Goal: Task Accomplishment & Management: Manage account settings

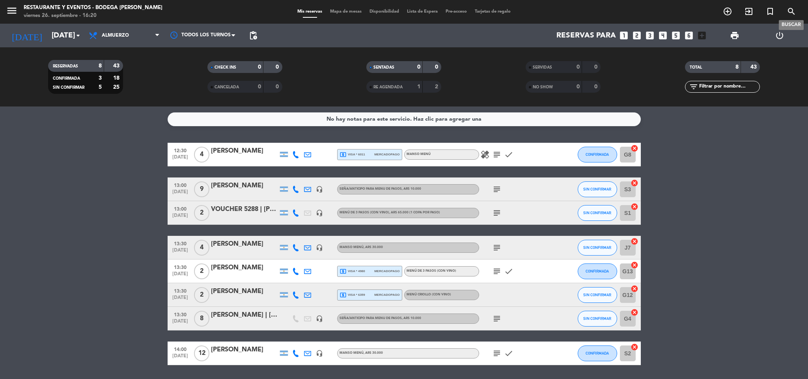
click at [789, 11] on icon "search" at bounding box center [791, 11] width 9 height 9
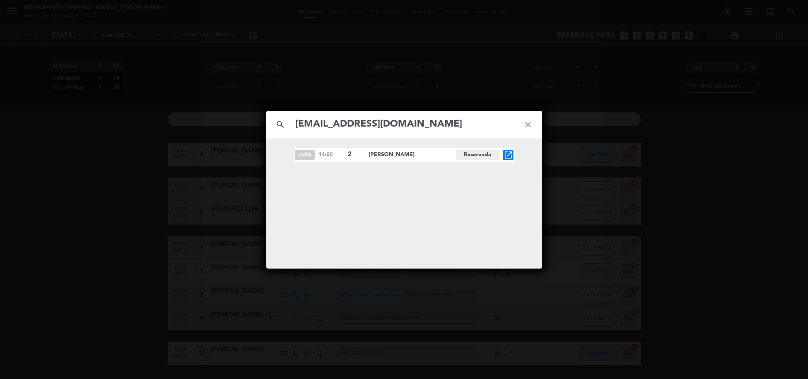
type input "[EMAIL_ADDRESS][DOMAIN_NAME]"
click at [511, 153] on icon "open_in_new" at bounding box center [508, 154] width 9 height 9
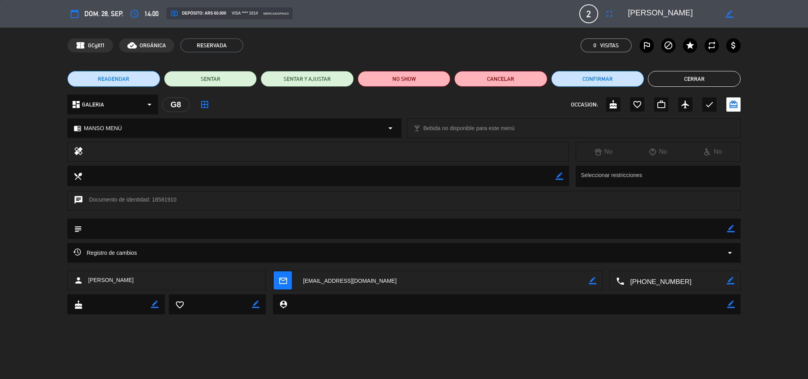
click at [669, 11] on textarea at bounding box center [673, 14] width 90 height 14
click at [668, 12] on textarea at bounding box center [673, 14] width 90 height 14
click at [726, 228] on textarea at bounding box center [405, 229] width 646 height 20
click at [731, 228] on icon "border_color" at bounding box center [730, 228] width 7 height 7
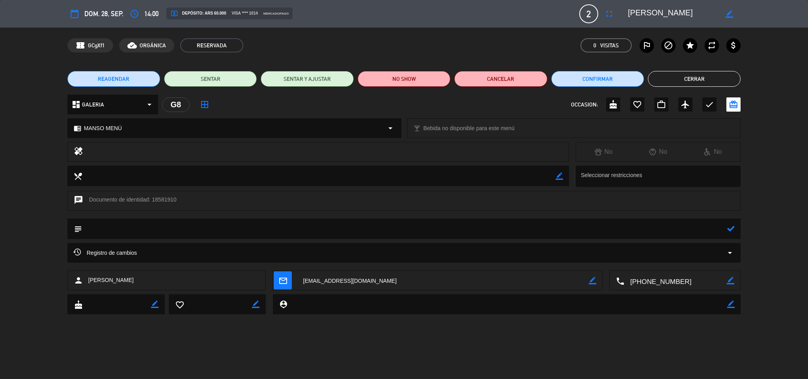
click at [713, 225] on textarea at bounding box center [405, 229] width 646 height 20
click at [724, 223] on textarea at bounding box center [405, 229] width 646 height 20
type textarea "PAGADO $60.000R5651 | 2 MANSO MENU"
click at [728, 223] on div at bounding box center [730, 229] width 7 height 21
click at [729, 230] on icon at bounding box center [730, 228] width 7 height 7
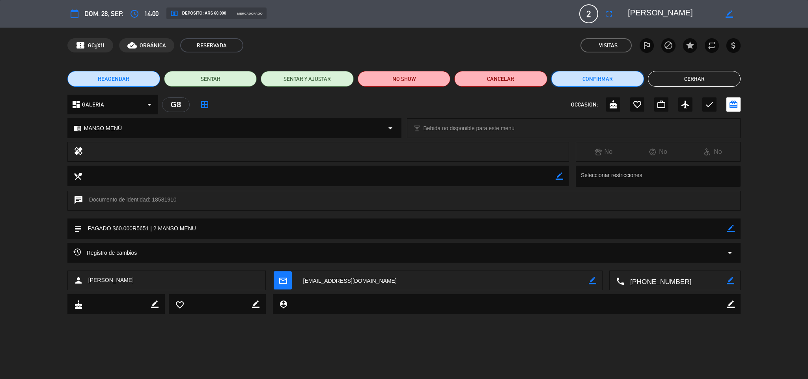
click at [605, 77] on button "Confirmar" at bounding box center [598, 79] width 93 height 16
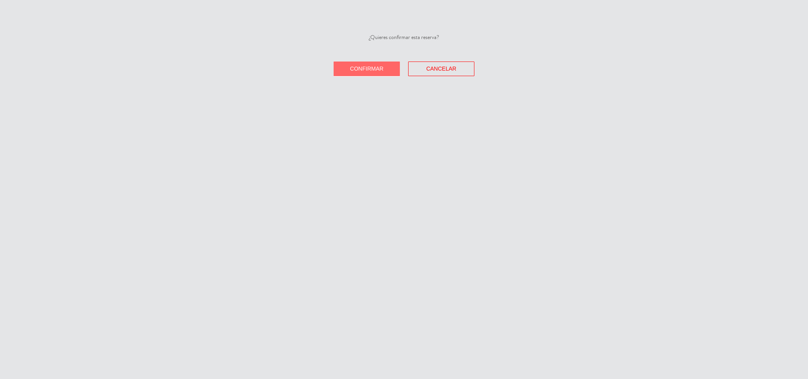
click at [372, 65] on button "Confirmar" at bounding box center [367, 69] width 66 height 15
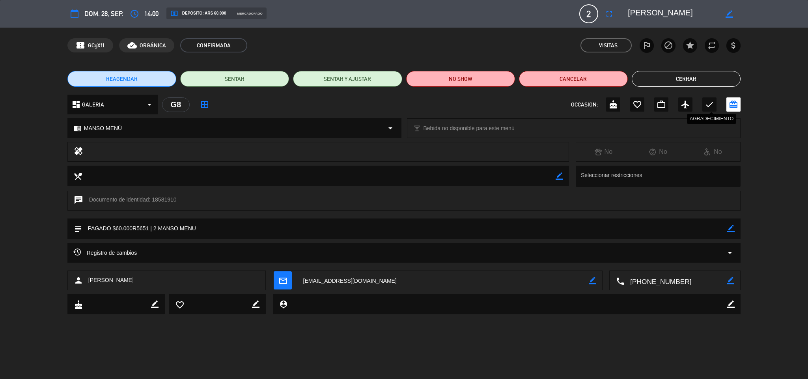
click at [706, 103] on icon "check" at bounding box center [709, 104] width 9 height 9
click at [677, 80] on button "Cerrar" at bounding box center [686, 79] width 109 height 16
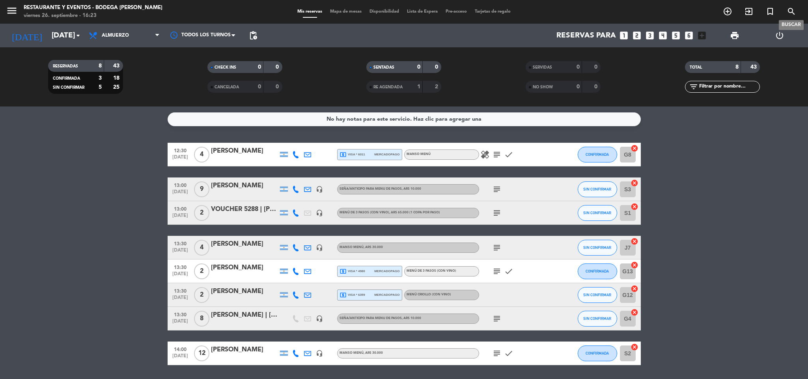
click at [792, 16] on icon "search" at bounding box center [791, 11] width 9 height 9
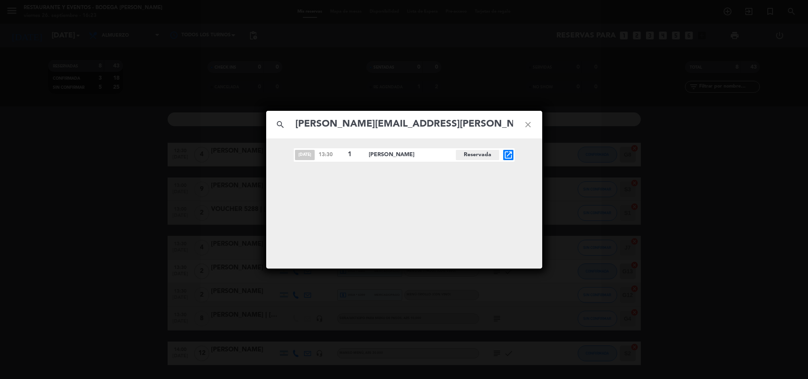
type input "[PERSON_NAME][EMAIL_ADDRESS][PERSON_NAME][DOMAIN_NAME]"
click at [508, 157] on icon "open_in_new" at bounding box center [508, 154] width 9 height 9
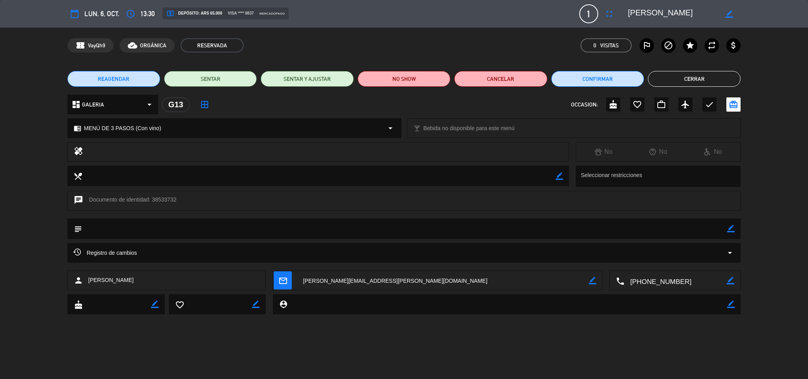
click at [655, 15] on textarea at bounding box center [673, 14] width 90 height 14
click at [731, 225] on icon "border_color" at bounding box center [730, 228] width 7 height 7
click at [714, 232] on textarea at bounding box center [405, 229] width 646 height 20
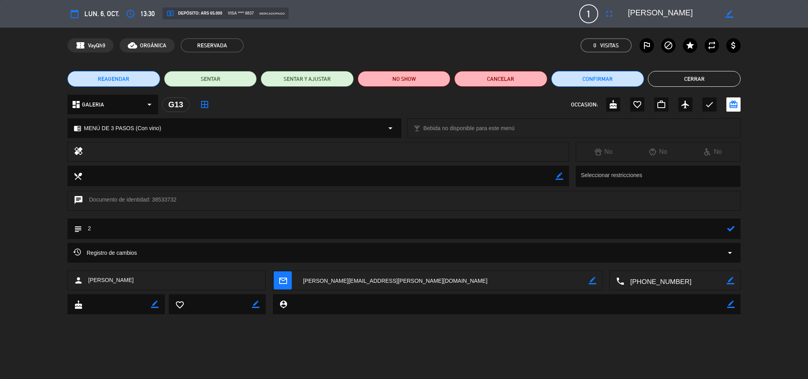
type textarea "2"
type textarea "1 MENU 3 PASOS C/B | PAGADO $65.000R5653"
click at [728, 231] on icon at bounding box center [730, 228] width 7 height 7
click at [596, 77] on button "Confirmar" at bounding box center [598, 79] width 93 height 16
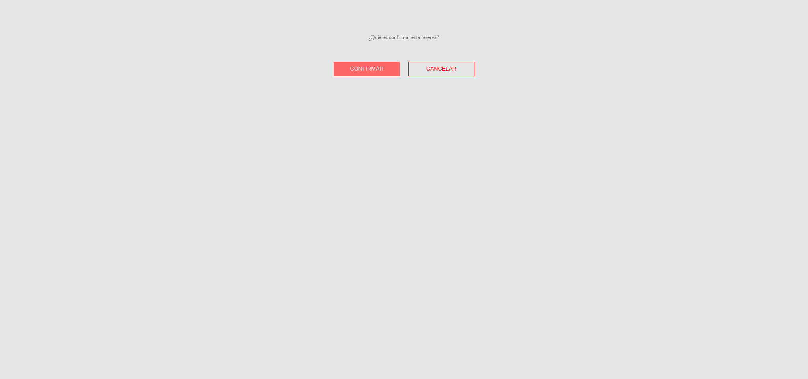
click at [354, 67] on span "Confirmar" at bounding box center [367, 68] width 34 height 6
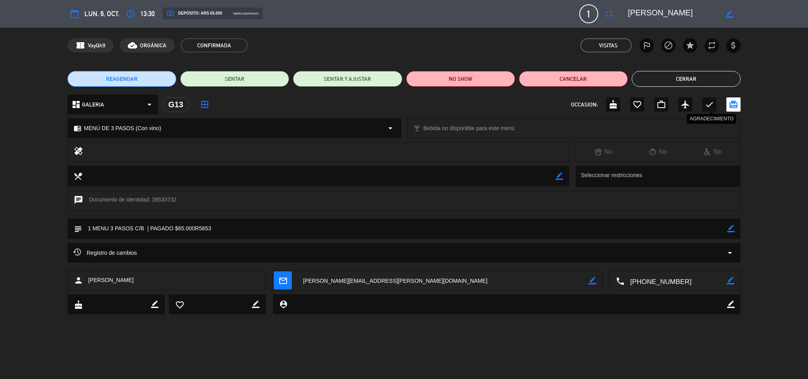
click at [710, 102] on icon "check" at bounding box center [709, 104] width 9 height 9
click at [701, 83] on button "Cerrar" at bounding box center [686, 79] width 109 height 16
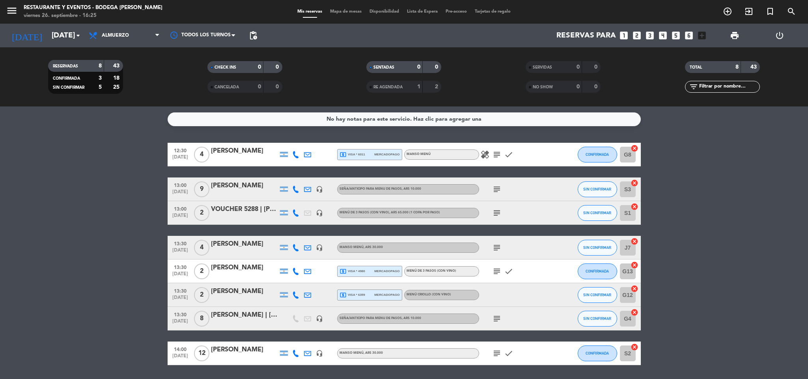
scroll to position [25, 0]
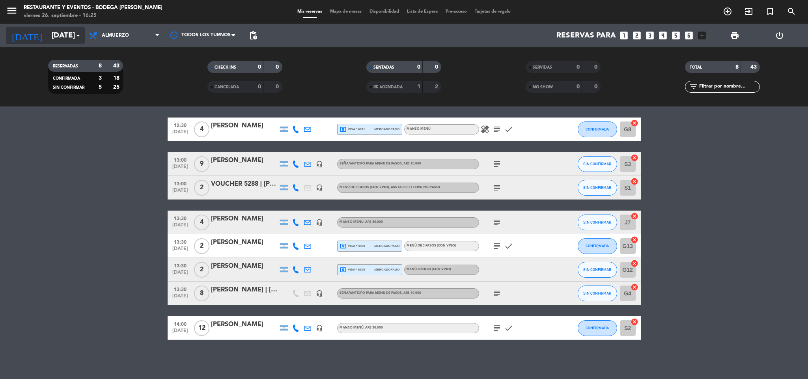
click at [68, 38] on input "[DATE]" at bounding box center [95, 35] width 95 height 17
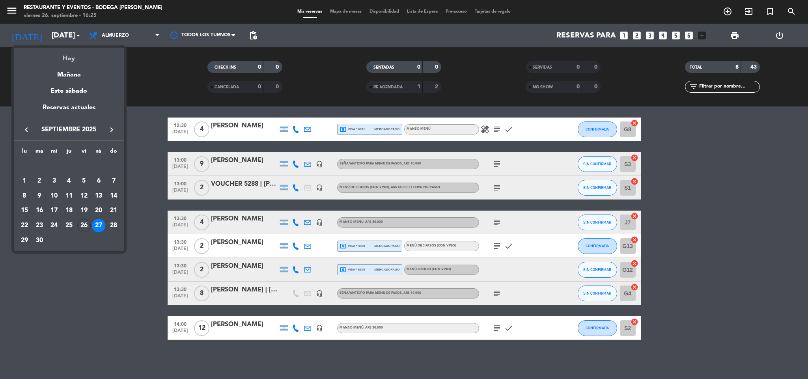
click at [71, 57] on div "Hoy" at bounding box center [69, 56] width 110 height 16
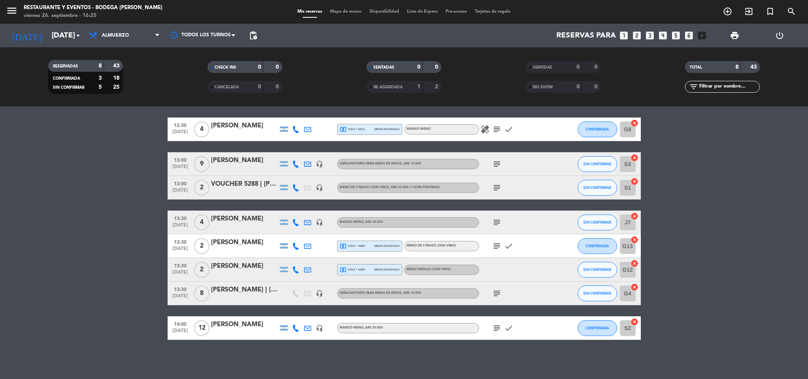
type input "[DATE]"
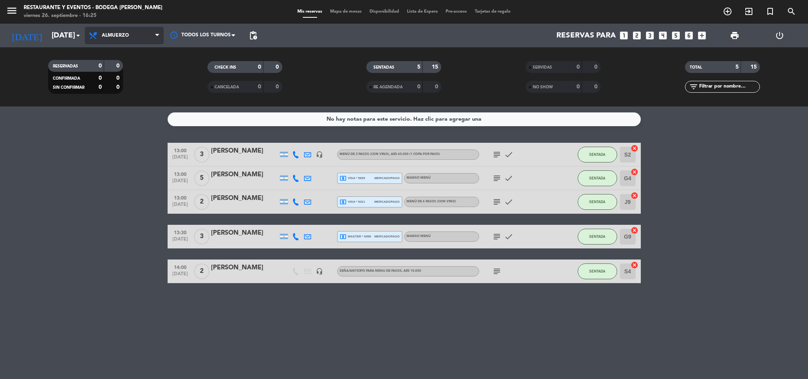
click at [148, 35] on span "Almuerzo" at bounding box center [124, 35] width 79 height 17
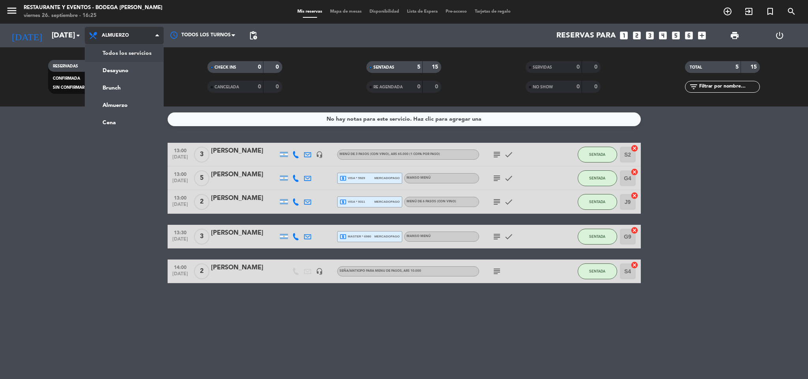
click at [134, 55] on div "menu Restaurante y Eventos - Bodega [PERSON_NAME][DATE] 26. septiembre - 16:25 …" at bounding box center [404, 53] width 808 height 107
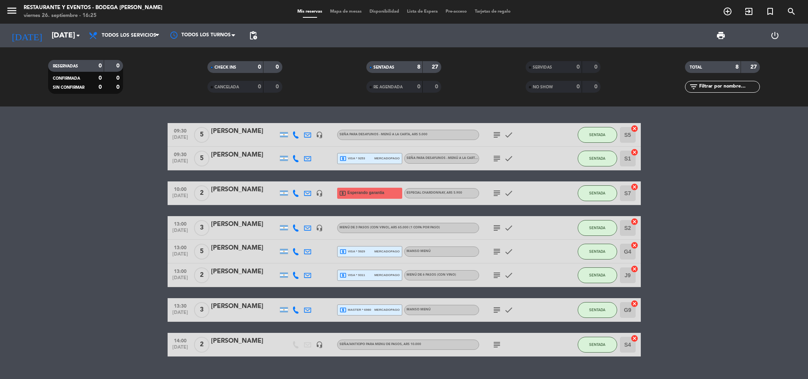
click at [370, 310] on span "local_atm master * 6980" at bounding box center [356, 310] width 32 height 7
click at [495, 308] on icon "subject" at bounding box center [496, 309] width 9 height 9
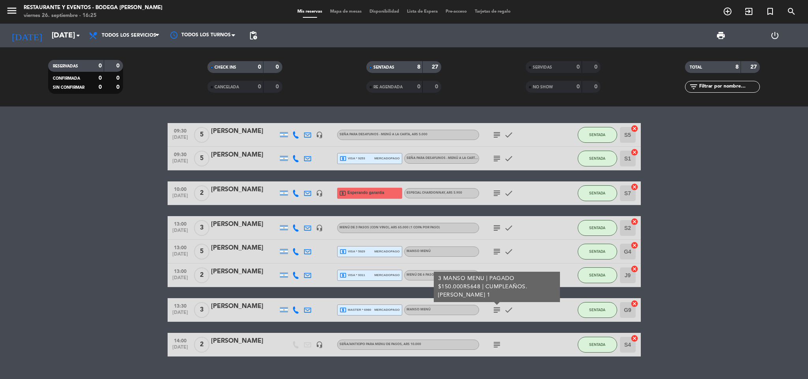
click at [236, 308] on div "[PERSON_NAME]" at bounding box center [244, 306] width 67 height 10
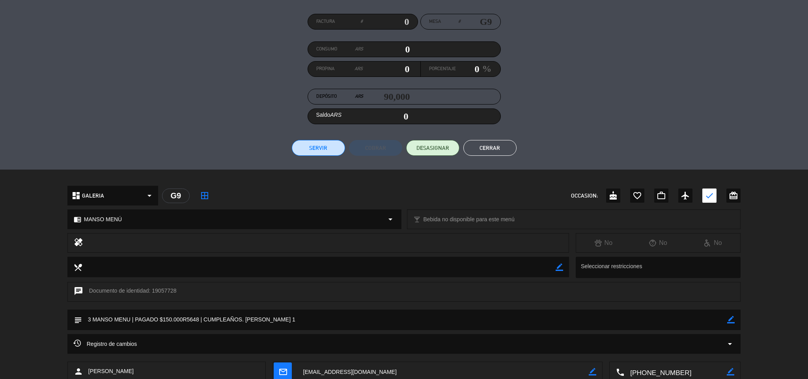
scroll to position [114, 0]
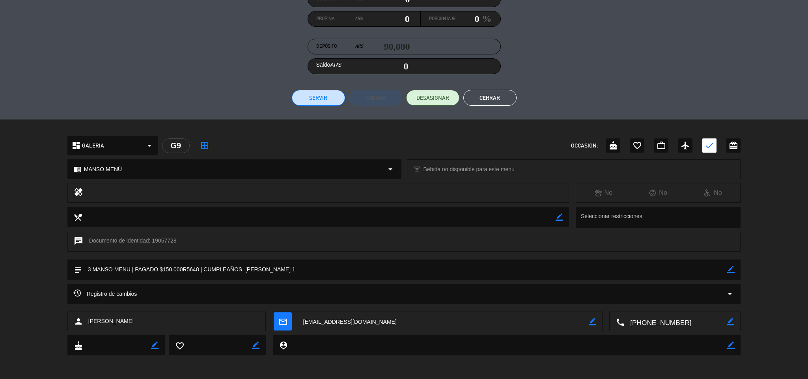
click at [733, 270] on icon "border_color" at bounding box center [730, 269] width 7 height 7
click at [172, 267] on textarea at bounding box center [405, 270] width 646 height 20
type textarea "3 MANSO MENU | PAGADO $90.000R5648 | CUMPLEAÑOS. [PERSON_NAME] 1"
click at [731, 267] on icon at bounding box center [730, 269] width 7 height 7
click at [506, 99] on button "Cerrar" at bounding box center [490, 98] width 53 height 16
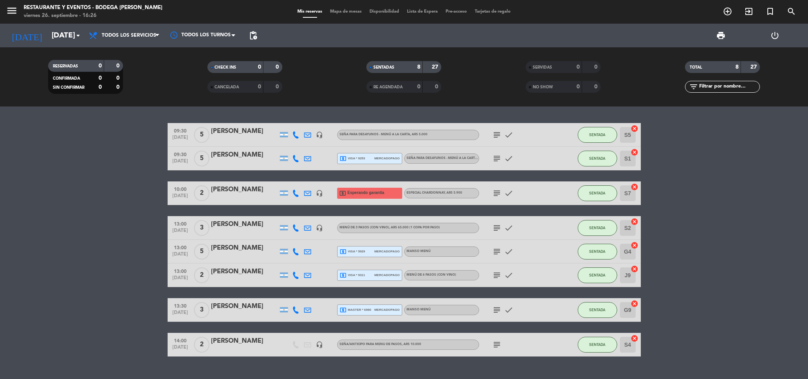
click at [494, 309] on icon "subject" at bounding box center [496, 309] width 9 height 9
click at [496, 309] on icon "subject" at bounding box center [496, 309] width 9 height 9
click at [795, 10] on icon "search" at bounding box center [791, 11] width 9 height 9
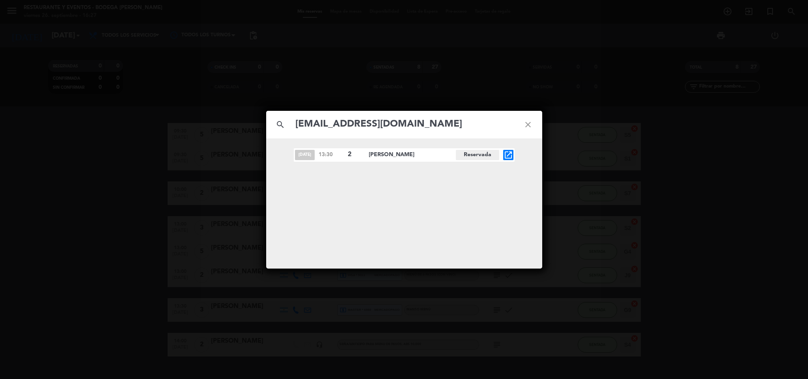
type input "[EMAIL_ADDRESS][DOMAIN_NAME]"
click at [509, 154] on icon "open_in_new" at bounding box center [508, 154] width 9 height 9
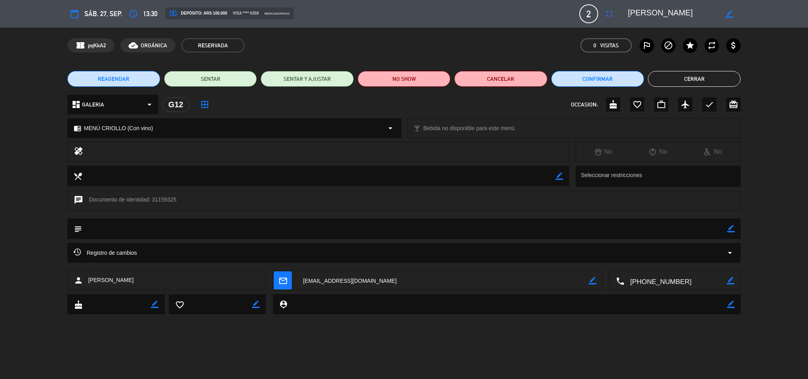
click at [655, 11] on textarea at bounding box center [673, 14] width 90 height 14
drag, startPoint x: 731, startPoint y: 229, endPoint x: 716, endPoint y: 226, distance: 14.5
click at [731, 228] on icon "border_color" at bounding box center [730, 228] width 7 height 7
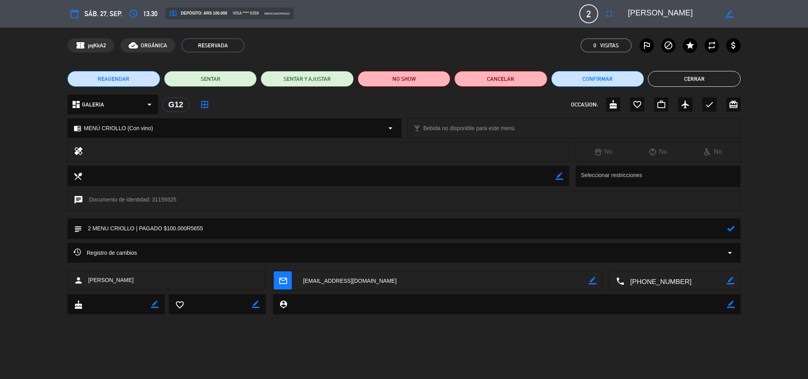
type textarea "2 MENU CRIOLLO | PAGADO $100.000R5655"
click at [733, 231] on icon at bounding box center [730, 228] width 7 height 7
click at [598, 79] on button "Confirmar" at bounding box center [598, 79] width 93 height 16
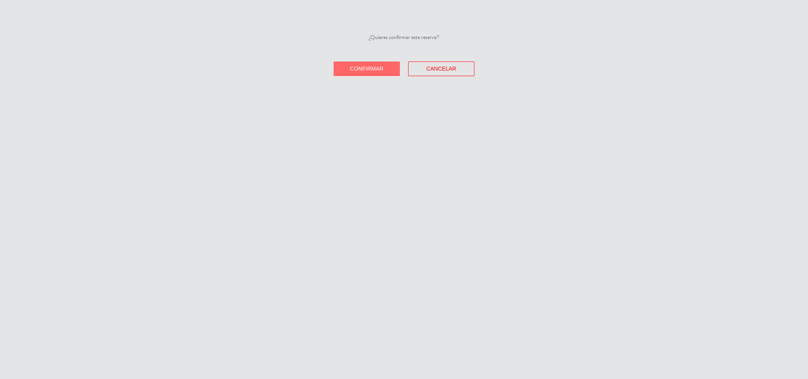
click at [365, 66] on span "Confirmar" at bounding box center [367, 68] width 34 height 6
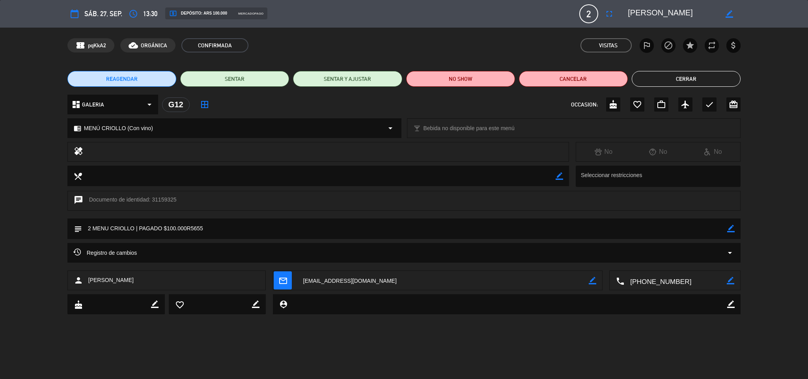
drag, startPoint x: 709, startPoint y: 107, endPoint x: 707, endPoint y: 103, distance: 4.1
click at [709, 106] on icon "check" at bounding box center [709, 104] width 9 height 9
click at [676, 77] on button "Cerrar" at bounding box center [686, 79] width 109 height 16
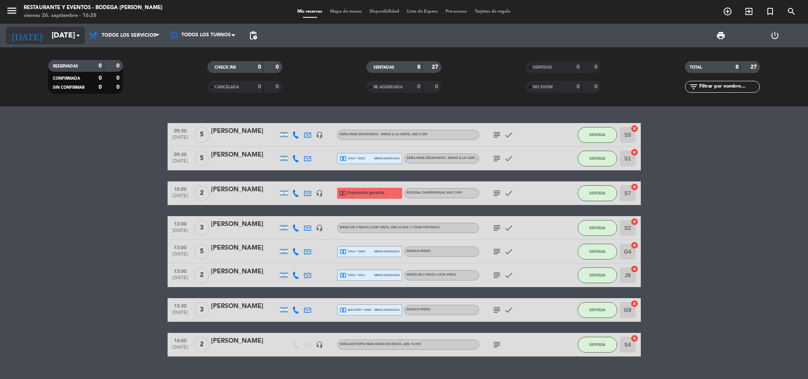
click at [60, 36] on input "[DATE]" at bounding box center [95, 35] width 95 height 17
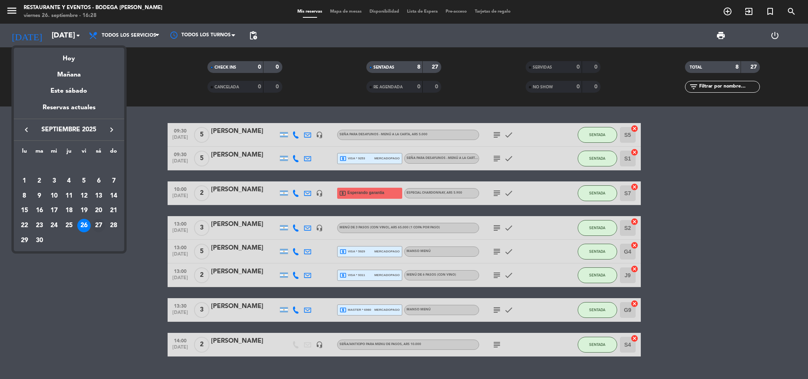
click at [97, 226] on div "27" at bounding box center [98, 225] width 13 height 13
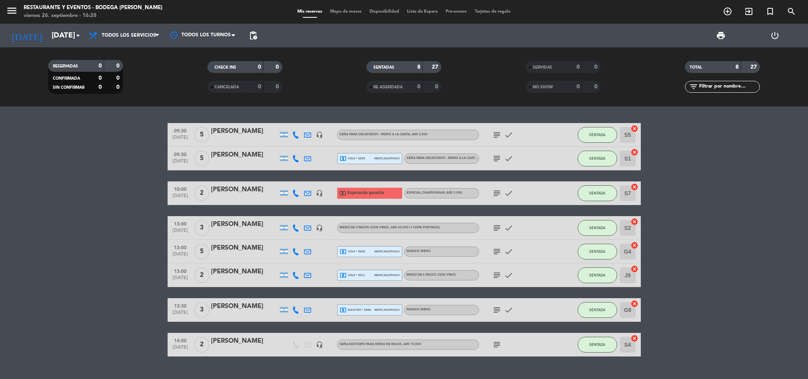
type input "[DATE]"
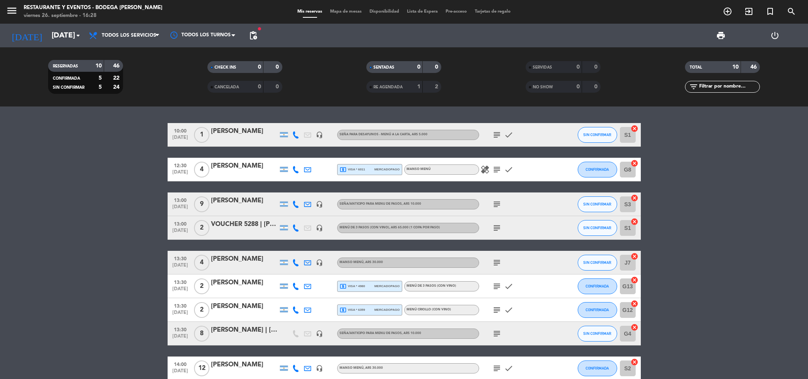
click at [246, 130] on div "[PERSON_NAME]" at bounding box center [244, 131] width 67 height 10
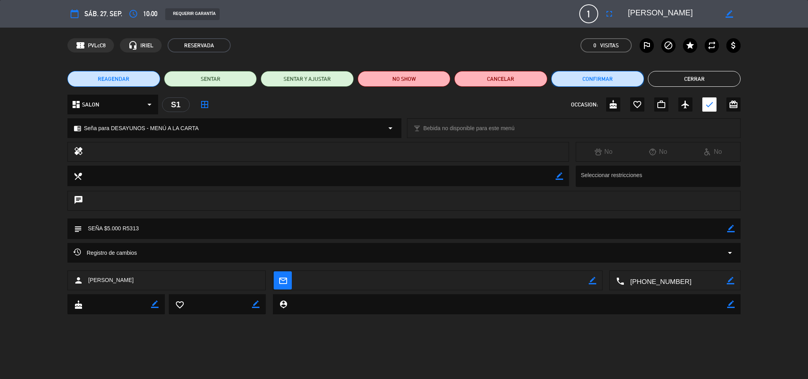
click at [604, 82] on button "Confirmar" at bounding box center [598, 79] width 93 height 16
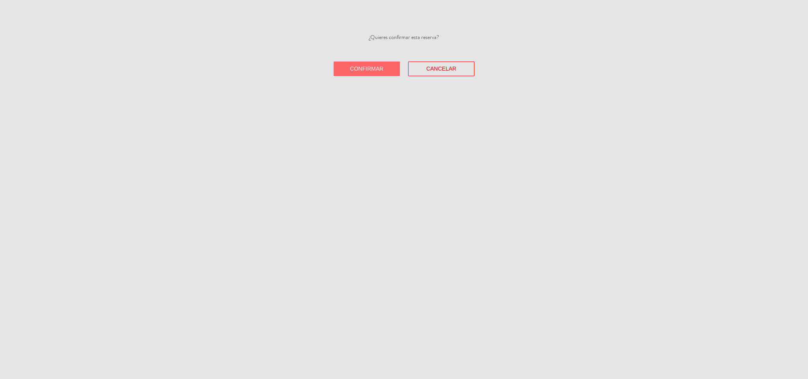
click at [370, 75] on button "Confirmar" at bounding box center [367, 69] width 66 height 15
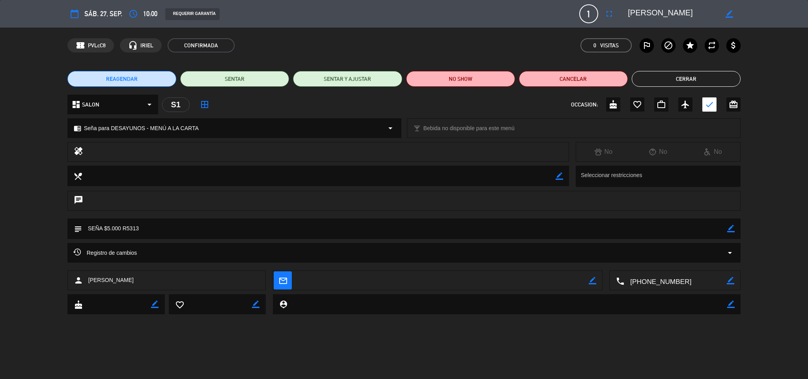
click at [684, 77] on button "Cerrar" at bounding box center [686, 79] width 109 height 16
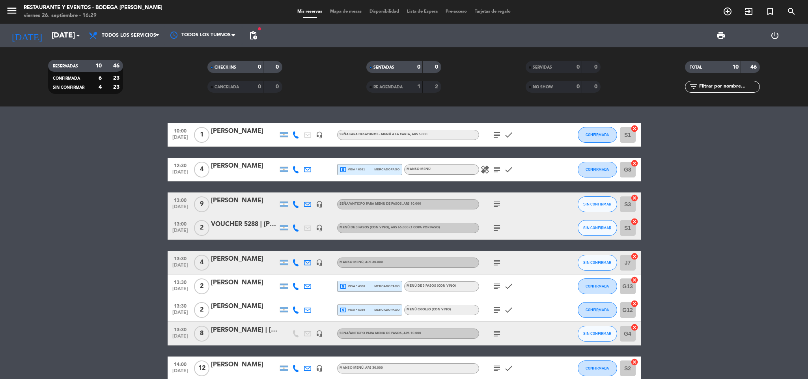
click at [496, 204] on icon "subject" at bounding box center [496, 204] width 9 height 9
click at [256, 200] on div "[PERSON_NAME]" at bounding box center [244, 201] width 67 height 10
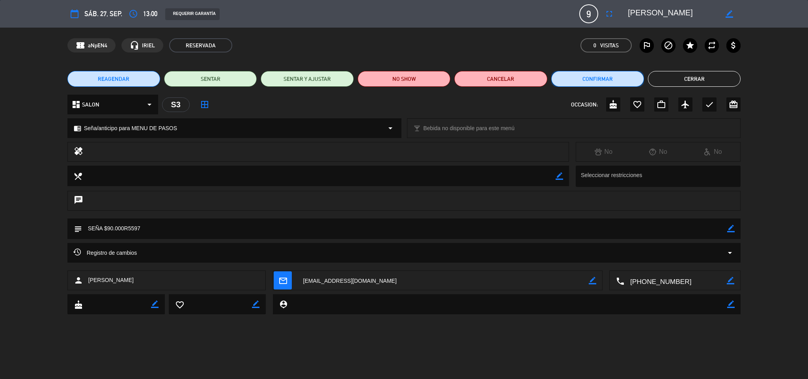
click at [602, 78] on button "Confirmar" at bounding box center [598, 79] width 93 height 16
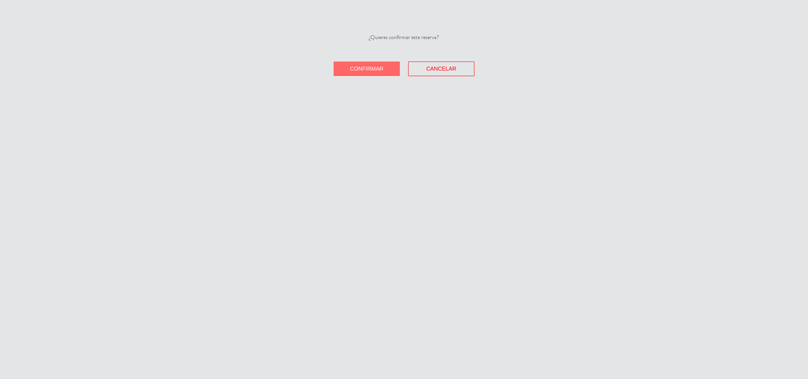
click at [360, 71] on button "Confirmar" at bounding box center [367, 69] width 66 height 15
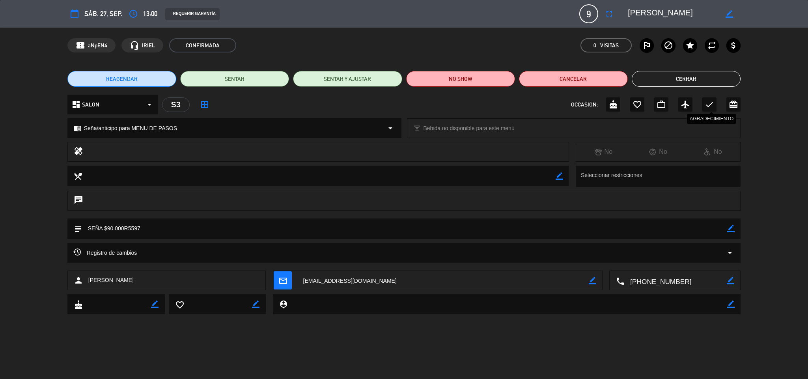
click at [712, 103] on icon "check" at bounding box center [709, 104] width 9 height 9
click at [706, 80] on button "Cerrar" at bounding box center [686, 79] width 109 height 16
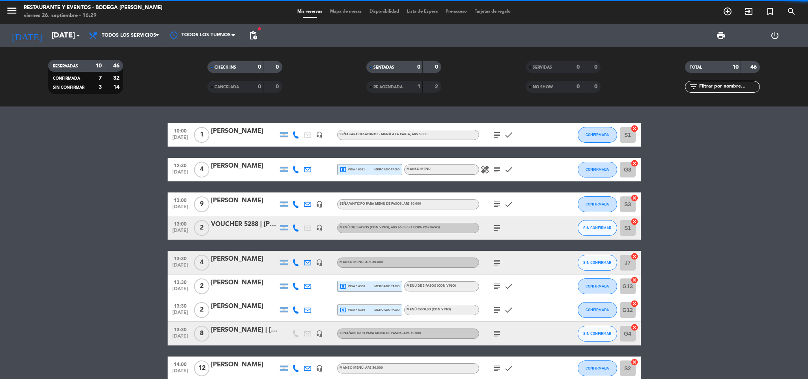
click at [233, 225] on div "VOUCHER 5288 | [PERSON_NAME] y [PERSON_NAME]" at bounding box center [244, 224] width 67 height 10
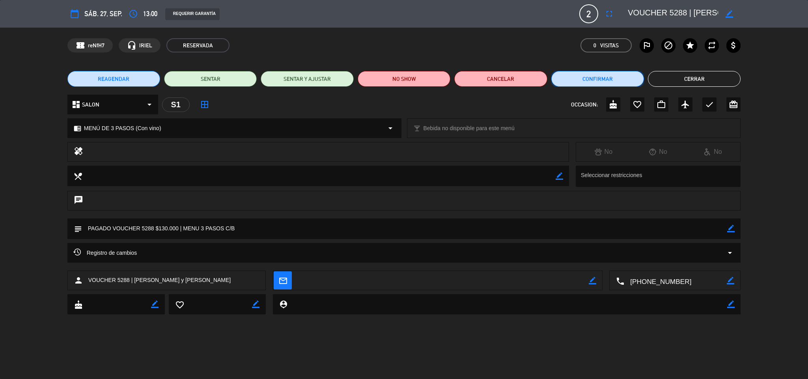
click at [606, 77] on button "Confirmar" at bounding box center [598, 79] width 93 height 16
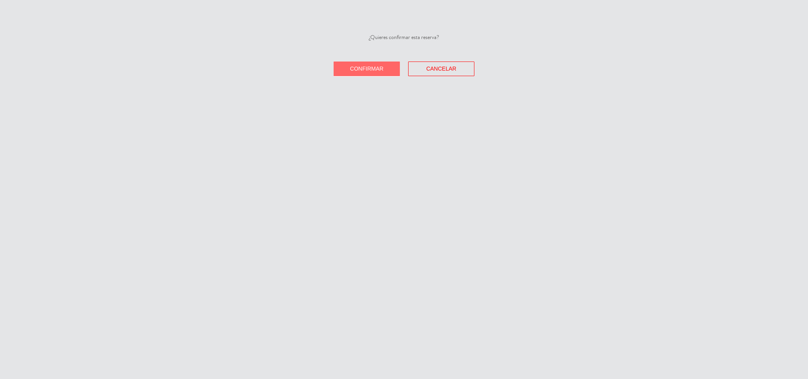
click at [389, 67] on button "Confirmar" at bounding box center [367, 69] width 66 height 15
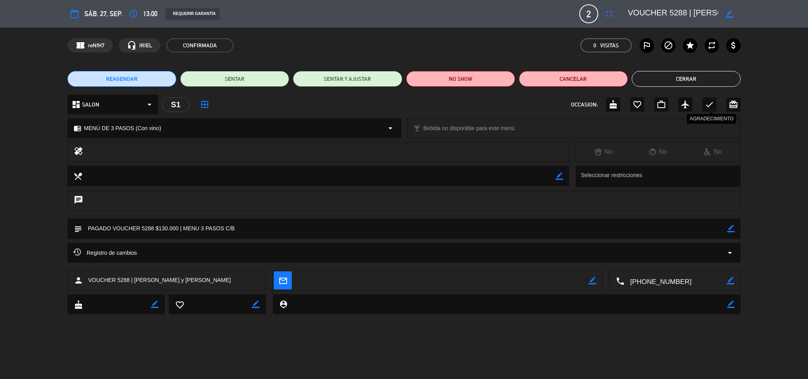
click at [715, 104] on div "check" at bounding box center [710, 104] width 14 height 14
click at [694, 71] on button "Cerrar" at bounding box center [686, 79] width 109 height 16
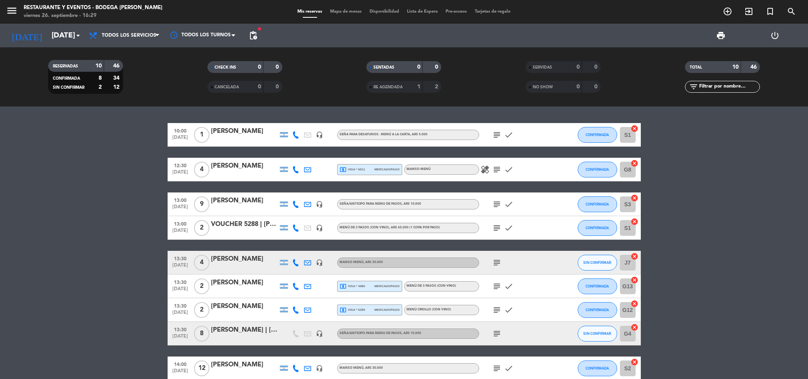
scroll to position [59, 0]
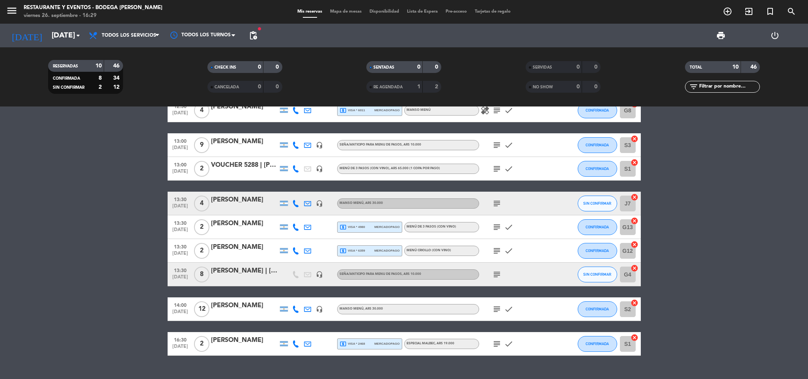
click at [501, 201] on icon "subject" at bounding box center [496, 203] width 9 height 9
click at [267, 202] on div "[PERSON_NAME]" at bounding box center [244, 200] width 67 height 10
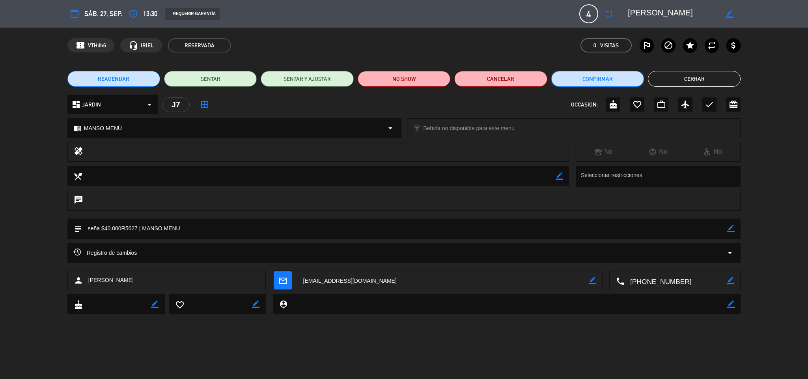
click at [582, 79] on button "Confirmar" at bounding box center [598, 79] width 93 height 16
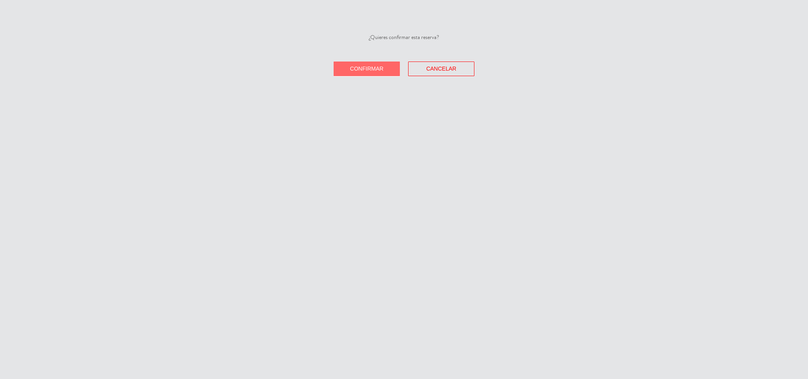
click at [366, 67] on span "Confirmar" at bounding box center [367, 68] width 34 height 6
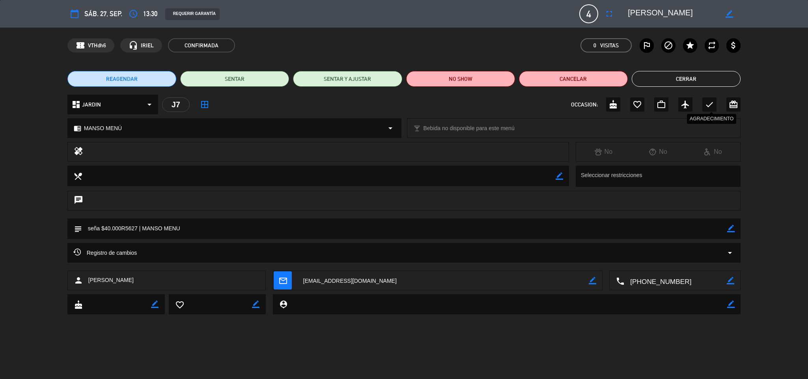
click at [707, 104] on icon "check" at bounding box center [709, 104] width 9 height 9
click at [688, 79] on button "Cerrar" at bounding box center [686, 79] width 109 height 16
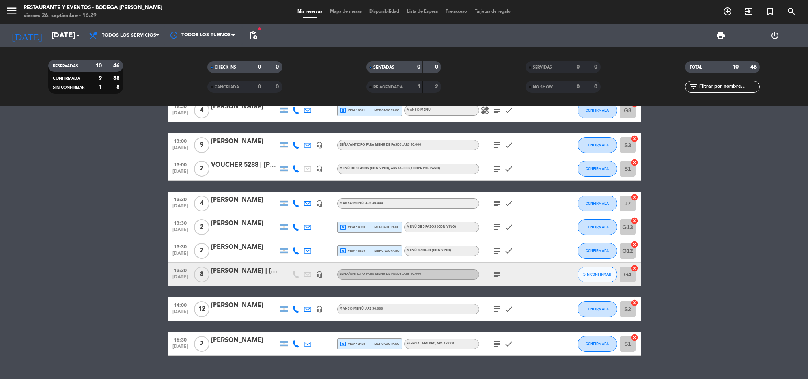
click at [245, 275] on div "[PERSON_NAME] | [PERSON_NAME]" at bounding box center [244, 271] width 67 height 10
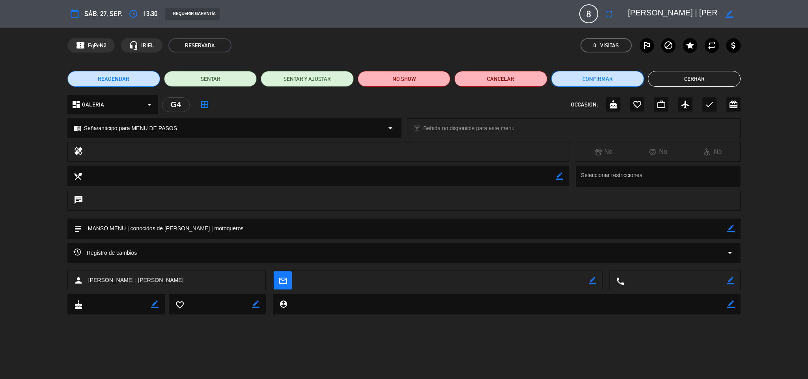
click at [600, 76] on button "Confirmar" at bounding box center [598, 79] width 93 height 16
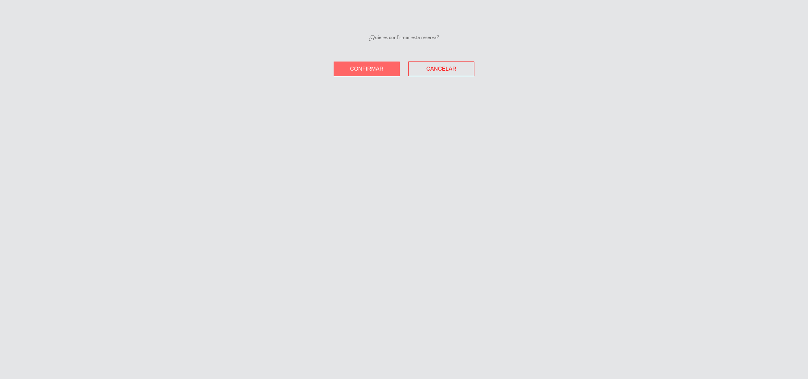
click at [383, 68] on span "Confirmar" at bounding box center [367, 68] width 34 height 6
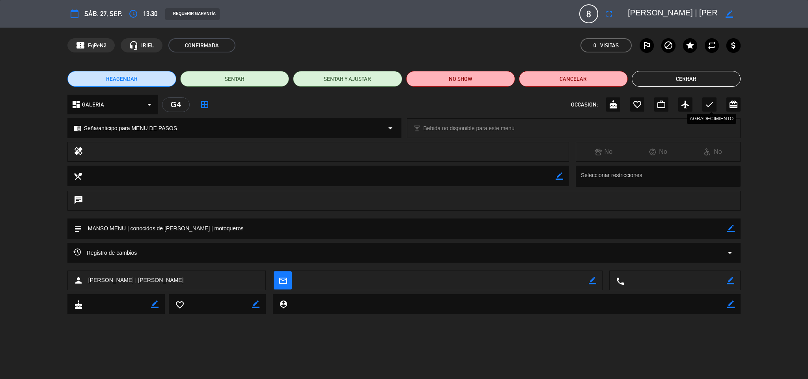
drag, startPoint x: 712, startPoint y: 104, endPoint x: 707, endPoint y: 97, distance: 8.8
click at [712, 103] on icon "check" at bounding box center [709, 104] width 9 height 9
click at [671, 79] on button "Cerrar" at bounding box center [686, 79] width 109 height 16
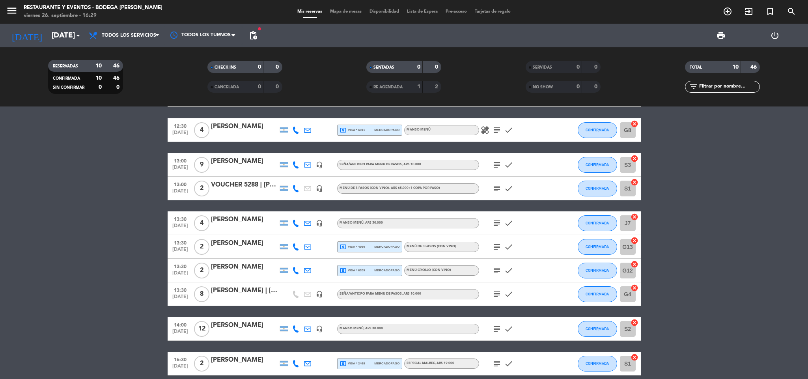
scroll to position [0, 0]
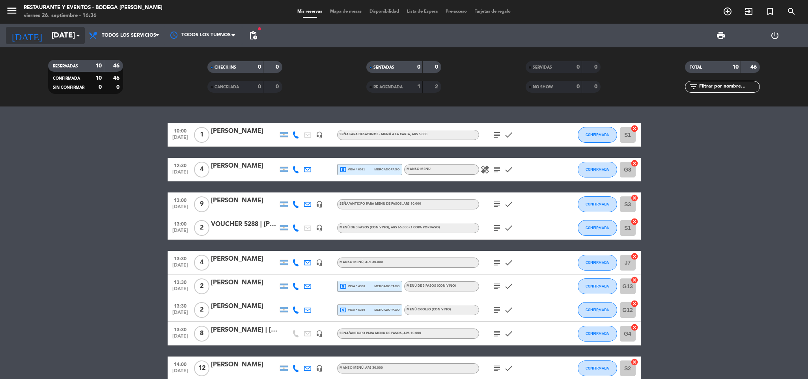
click at [52, 35] on input "[DATE]" at bounding box center [95, 35] width 95 height 17
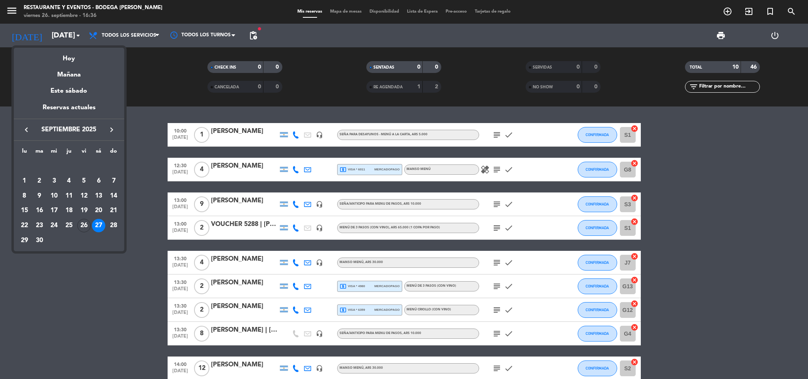
drag, startPoint x: 102, startPoint y: 316, endPoint x: 130, endPoint y: 312, distance: 28.6
click at [102, 314] on div at bounding box center [404, 189] width 808 height 379
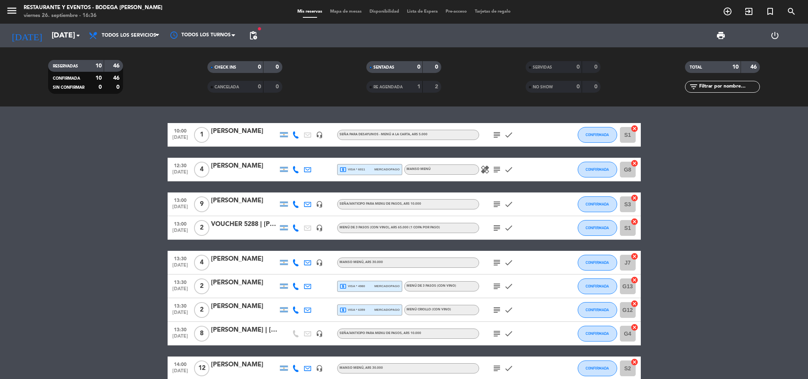
click at [497, 311] on icon "subject" at bounding box center [496, 309] width 9 height 9
click at [249, 307] on div "[PERSON_NAME]" at bounding box center [244, 306] width 67 height 10
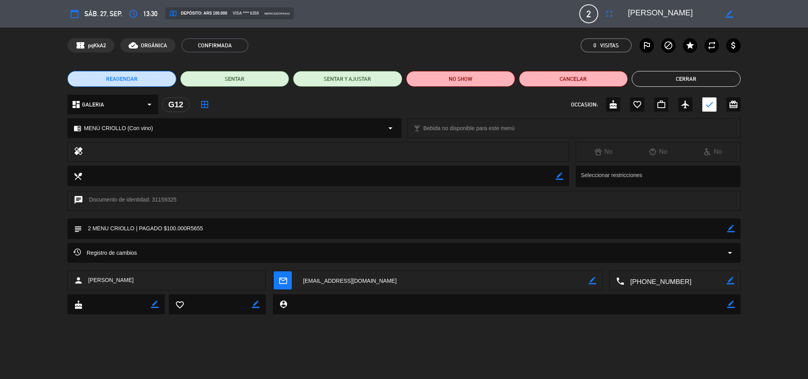
click at [733, 225] on icon "border_color" at bounding box center [730, 228] width 7 height 7
click at [172, 227] on textarea at bounding box center [405, 229] width 646 height 20
click at [202, 226] on textarea at bounding box center [405, 229] width 646 height 20
click at [227, 228] on textarea at bounding box center [405, 229] width 646 height 20
click at [284, 226] on textarea at bounding box center [405, 229] width 646 height 20
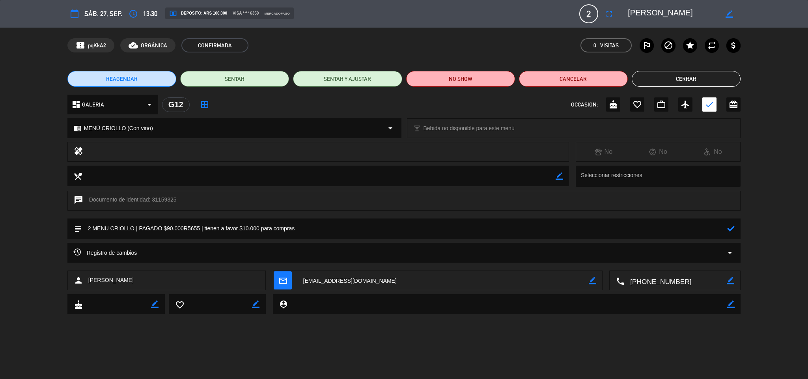
type textarea "2 MENU CRIOLLO | PAGADO $90.000R5655 | tienen a favor $10.000 para compras"
click at [729, 227] on icon at bounding box center [730, 228] width 7 height 7
click at [664, 80] on button "Cerrar" at bounding box center [686, 79] width 109 height 16
